Goal: Find contact information: Find contact information

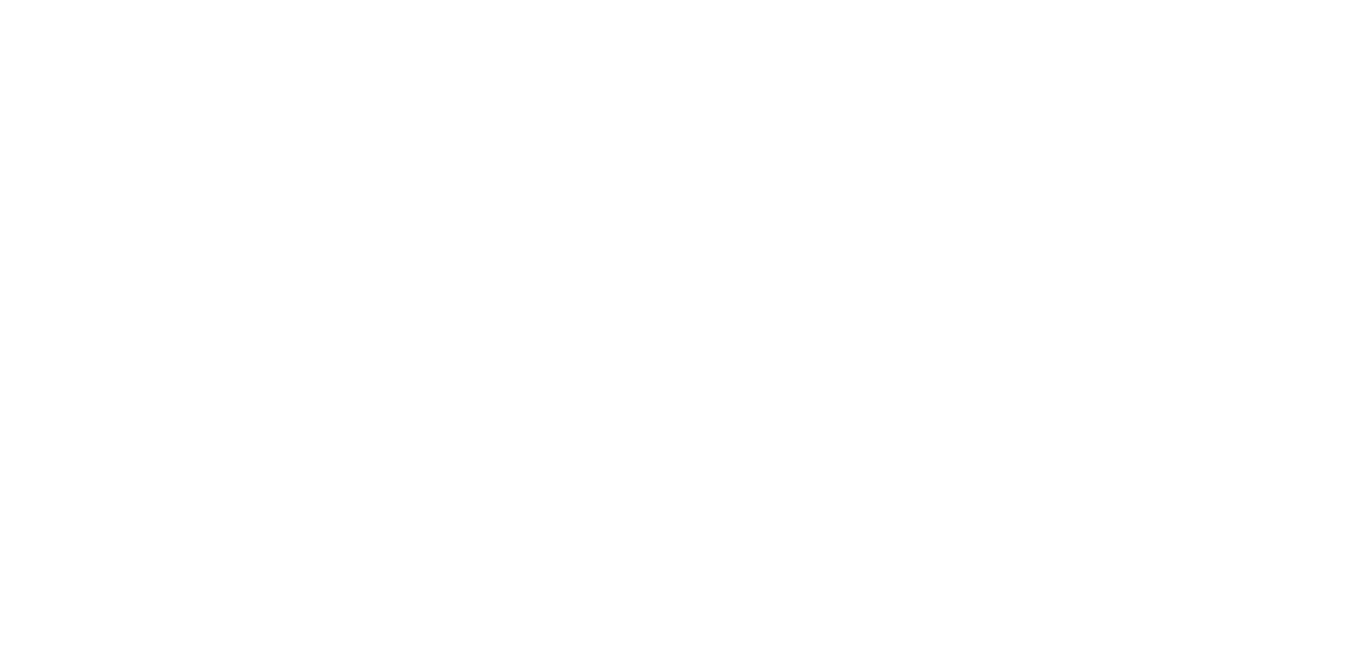
scroll to position [543, 0]
